Goal: Task Accomplishment & Management: Complete application form

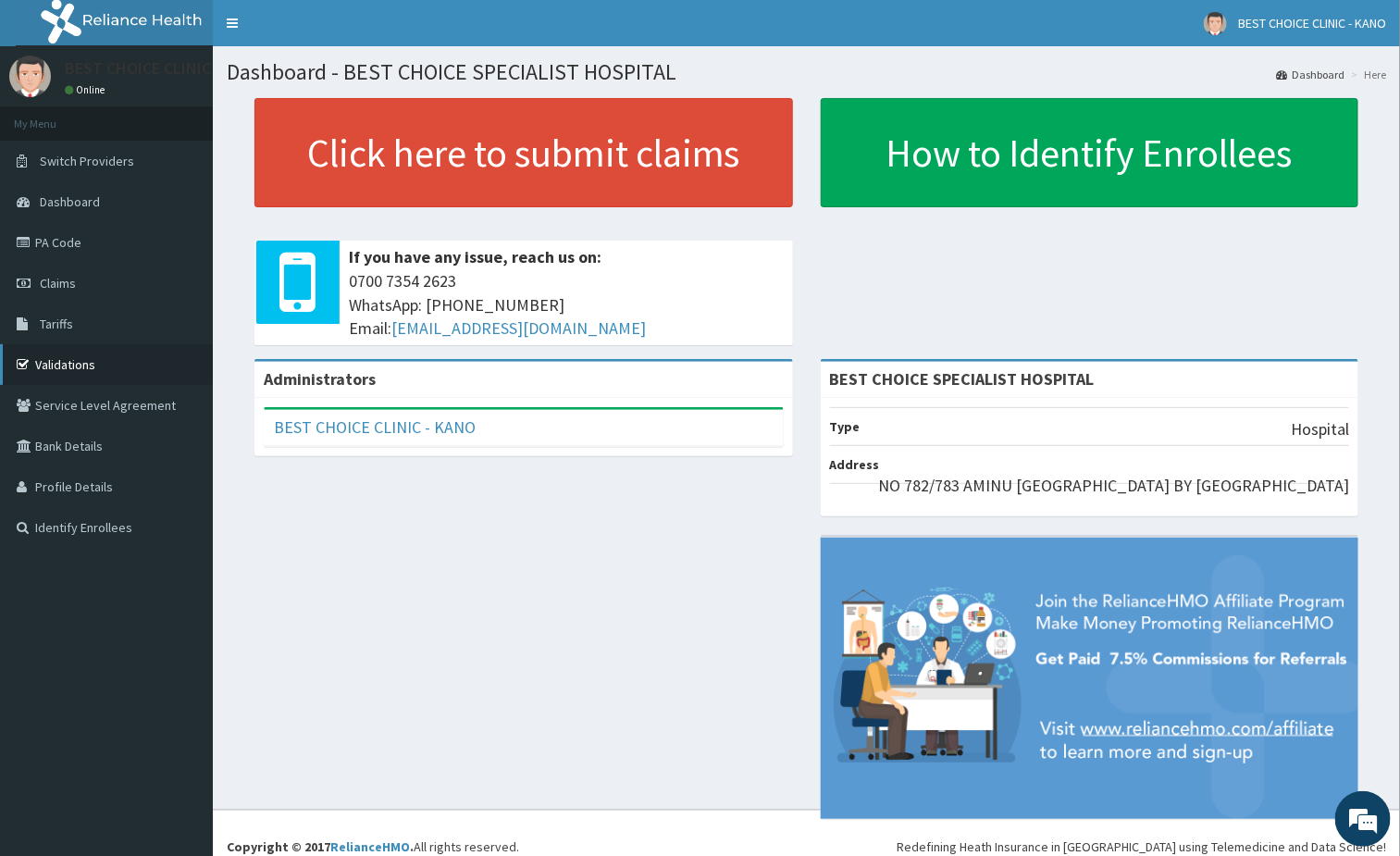
click at [72, 353] on link "Validations" at bounding box center [106, 364] width 213 height 41
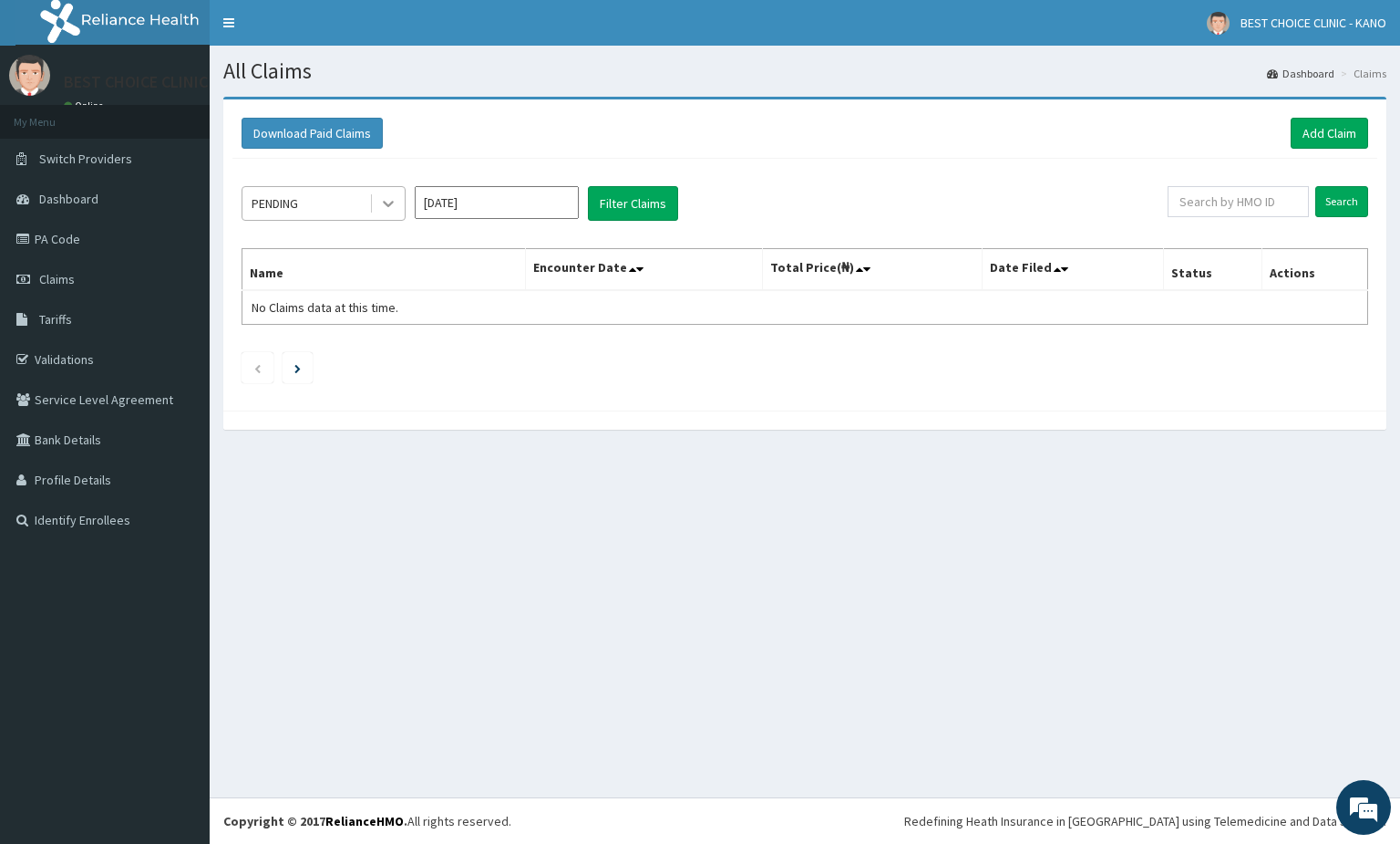
click at [383, 192] on div at bounding box center [389, 204] width 33 height 33
click at [519, 255] on th "Name" at bounding box center [384, 269] width 284 height 42
click at [556, 187] on input "[DATE]" at bounding box center [497, 203] width 164 height 33
click at [492, 350] on div "Aug" at bounding box center [496, 355] width 36 height 34
type input "[DATE]"
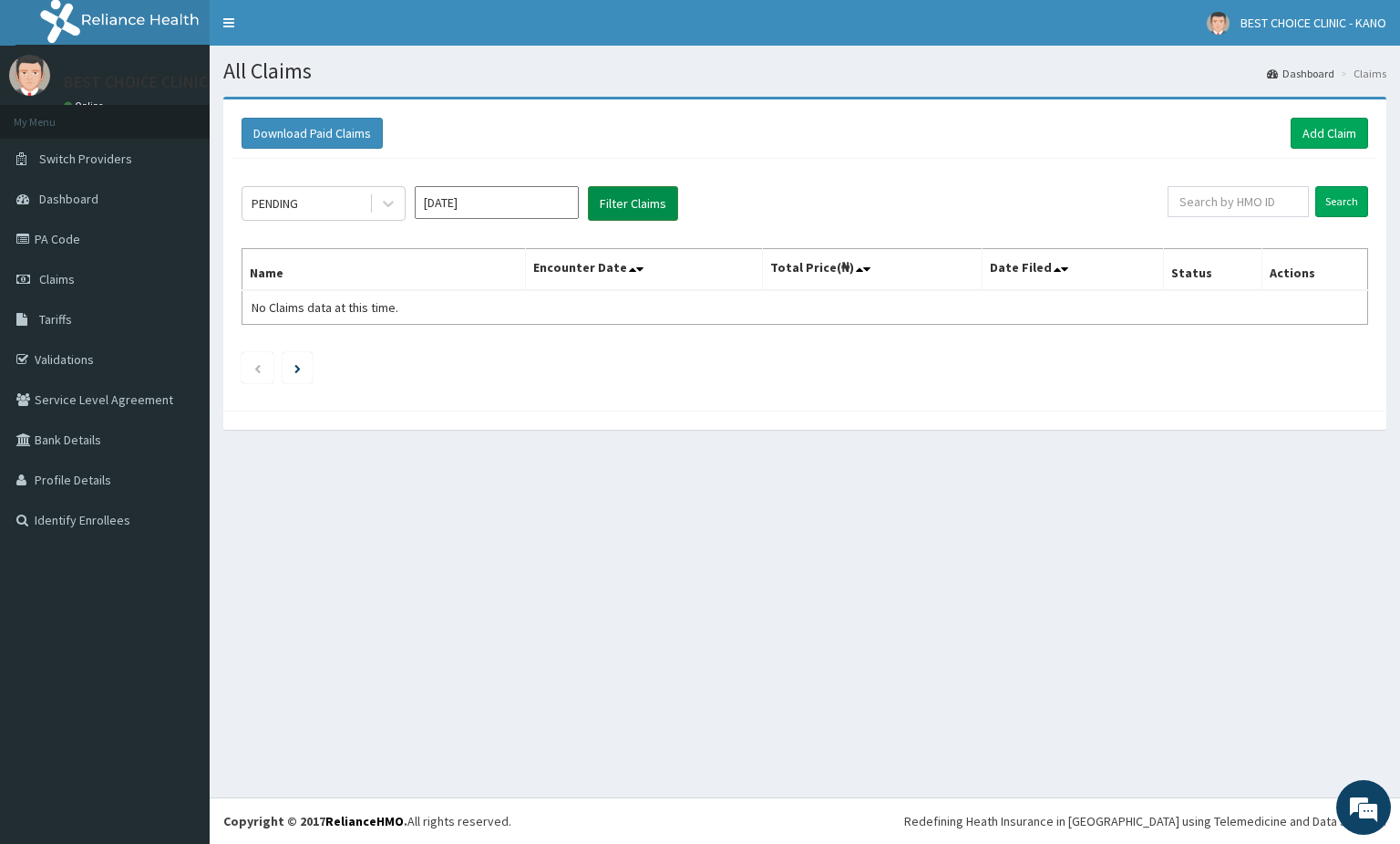
click at [630, 211] on button "Filter Claims" at bounding box center [633, 204] width 91 height 35
click at [1315, 140] on link "Add Claim" at bounding box center [1330, 134] width 78 height 31
click at [1227, 198] on input "text" at bounding box center [1238, 202] width 141 height 31
